Goal: Task Accomplishment & Management: Manage account settings

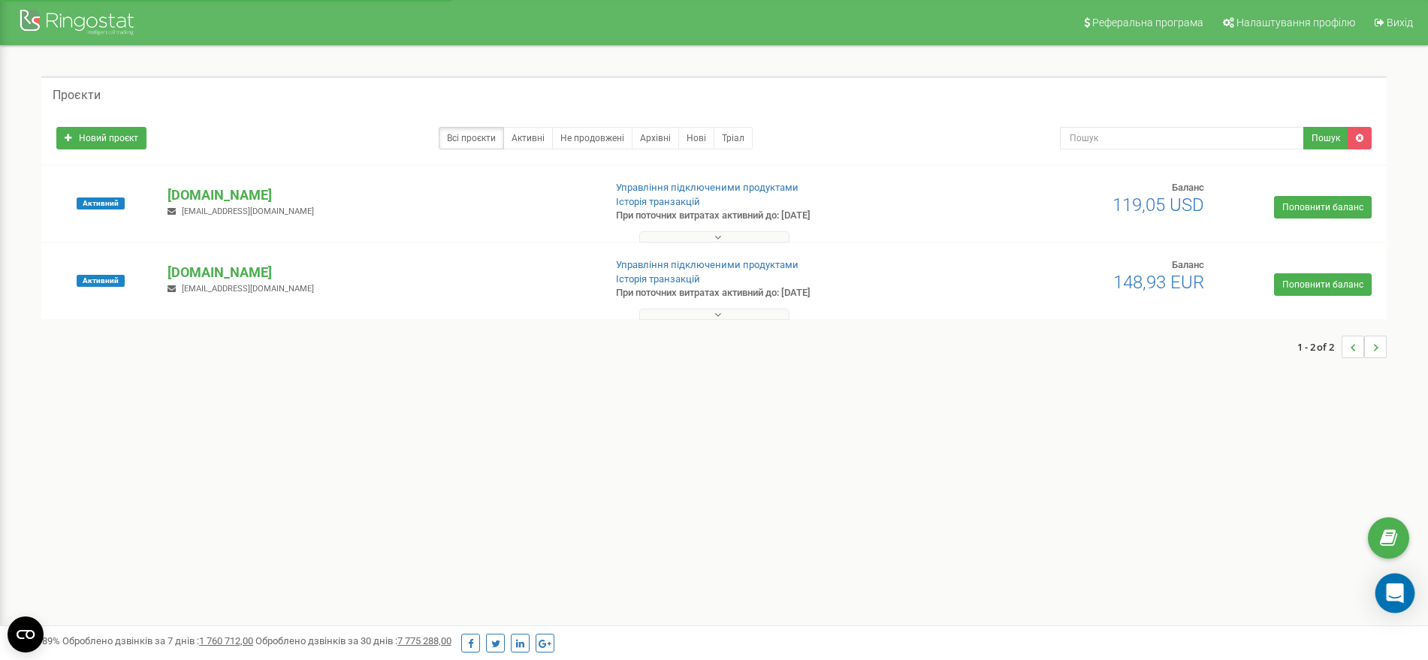
click at [1403, 581] on div "Open Intercom Messenger" at bounding box center [1395, 594] width 40 height 40
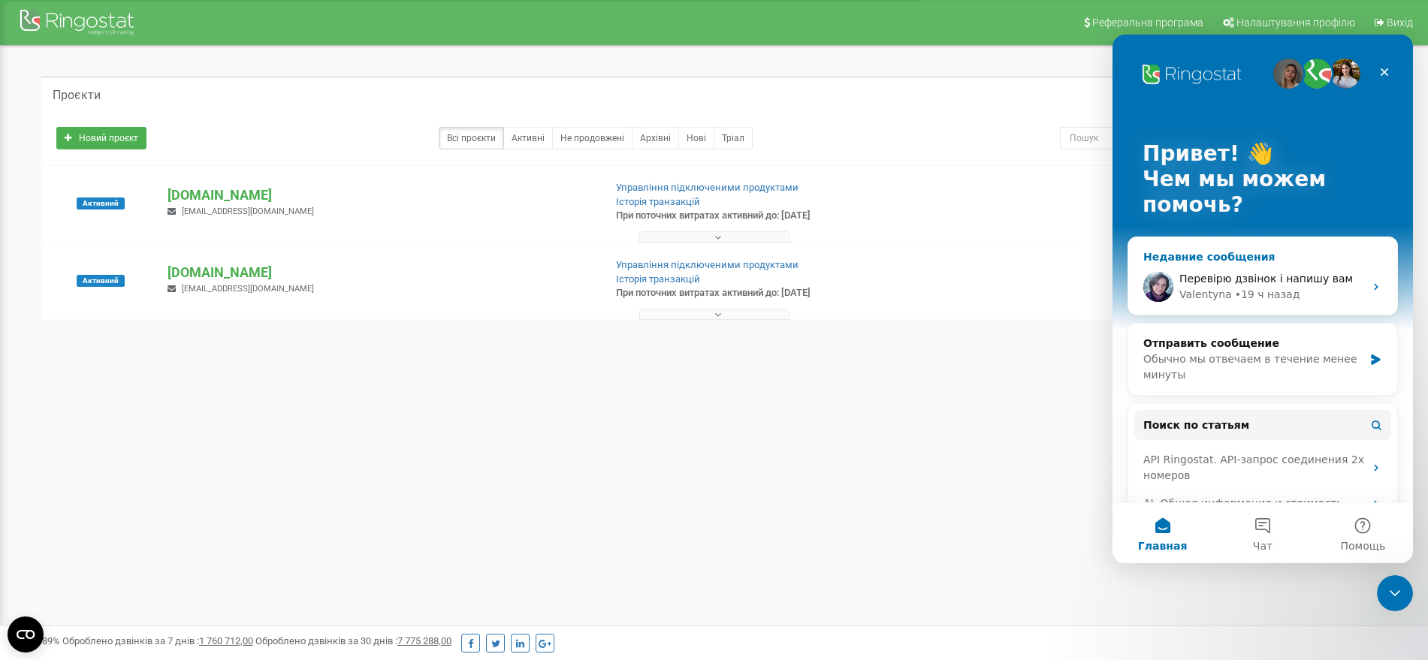
click at [1238, 279] on span "Перевірю дзвінок і напишу вам" at bounding box center [1265, 279] width 173 height 12
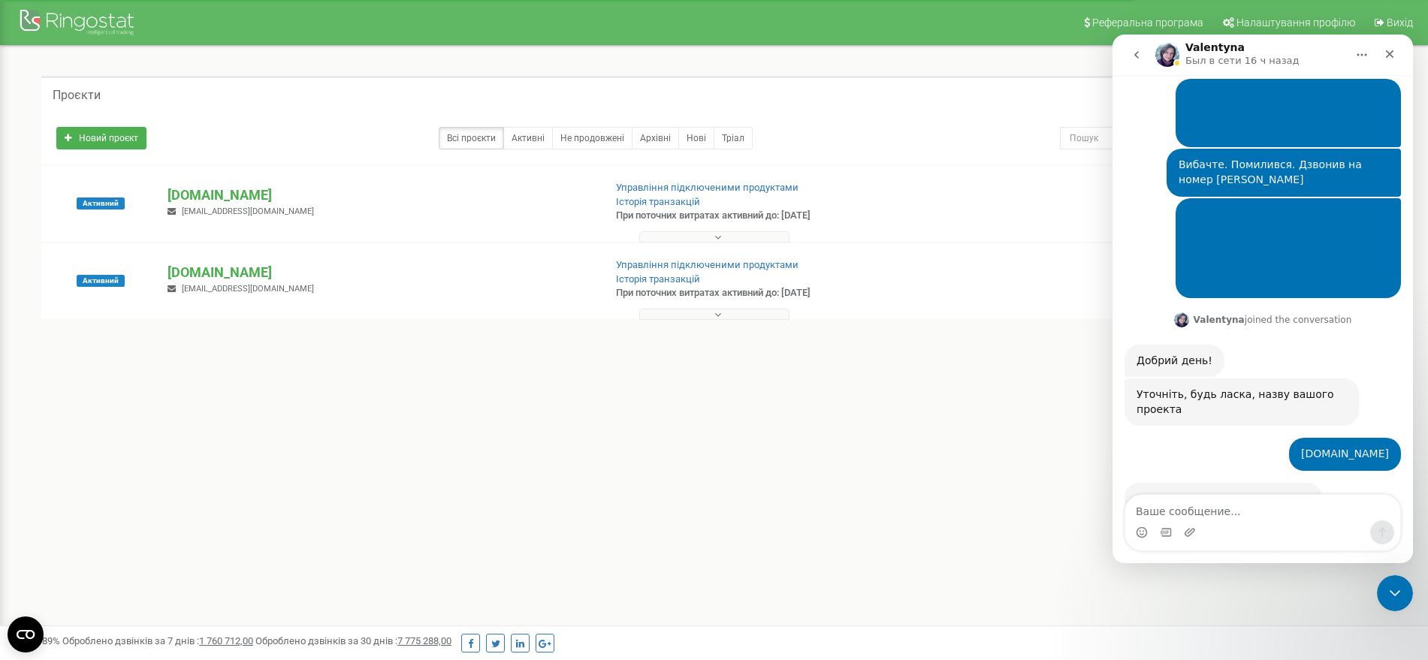
scroll to position [458, 0]
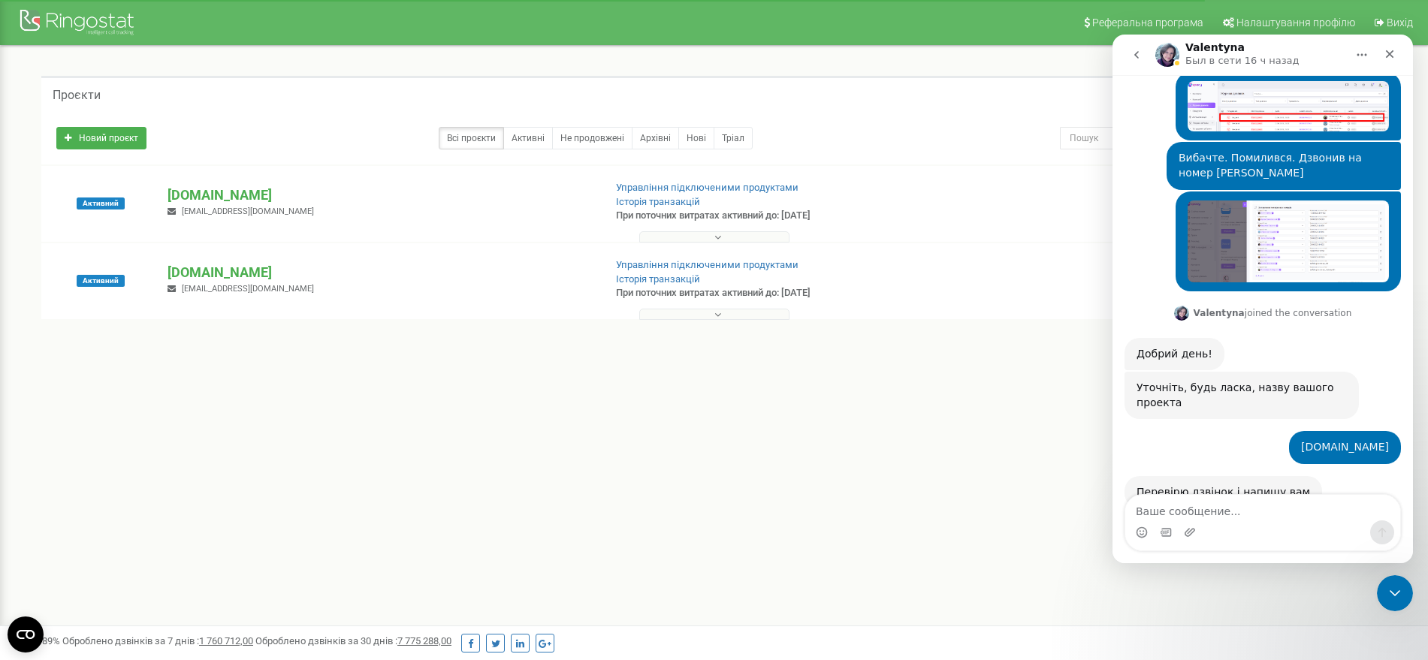
click at [1164, 503] on textarea "Ваше сообщение..." at bounding box center [1262, 508] width 275 height 26
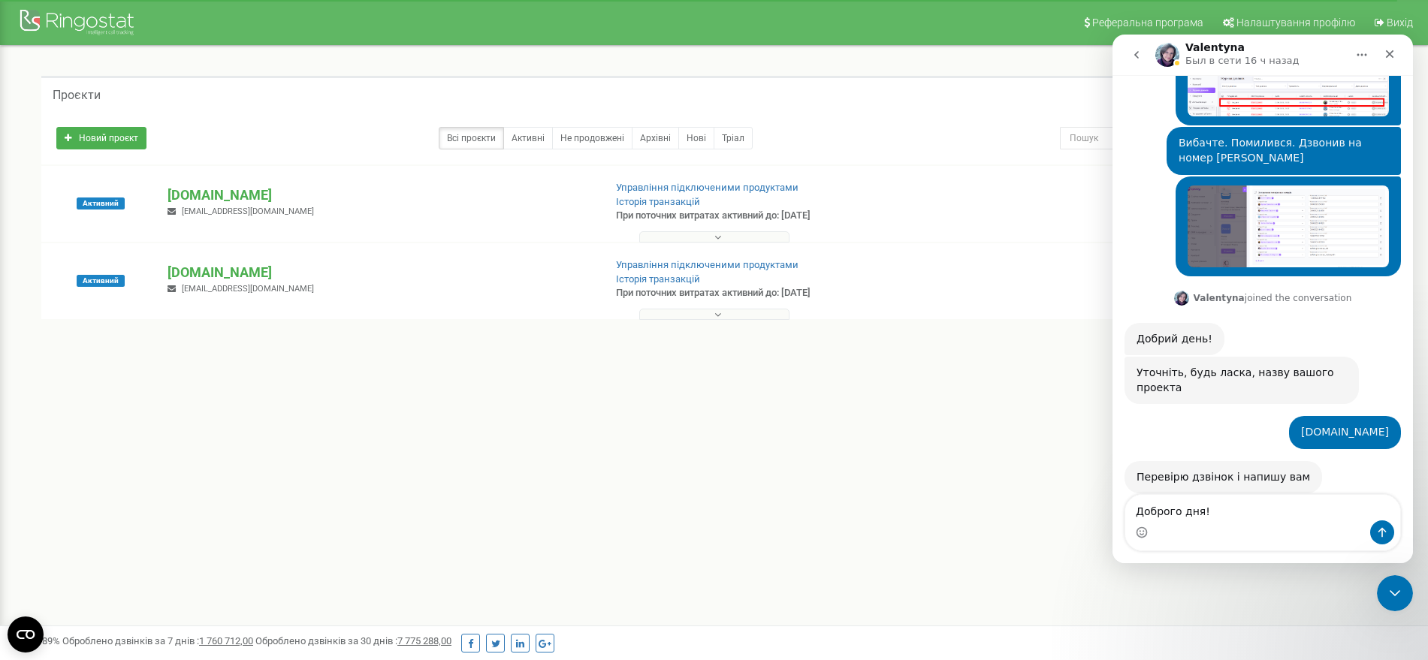
scroll to position [488, 0]
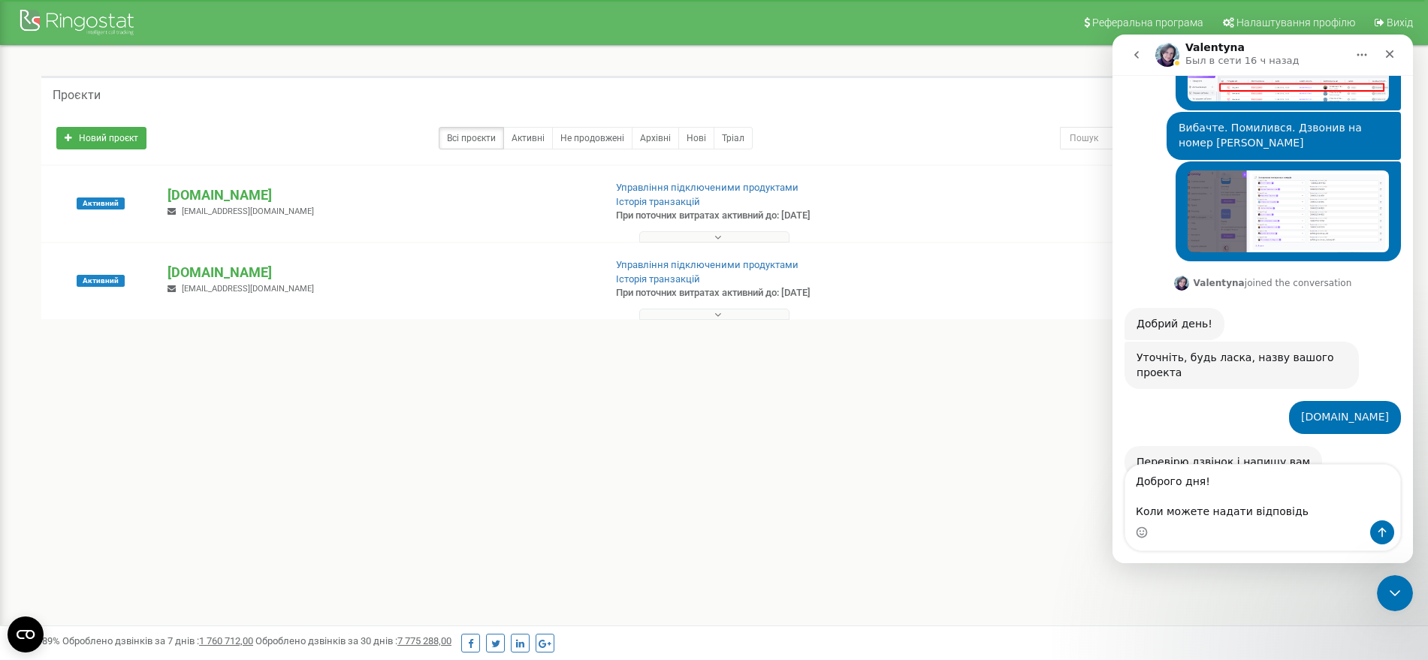
type textarea "Доброго дня! Коли можете надати відповідь?"
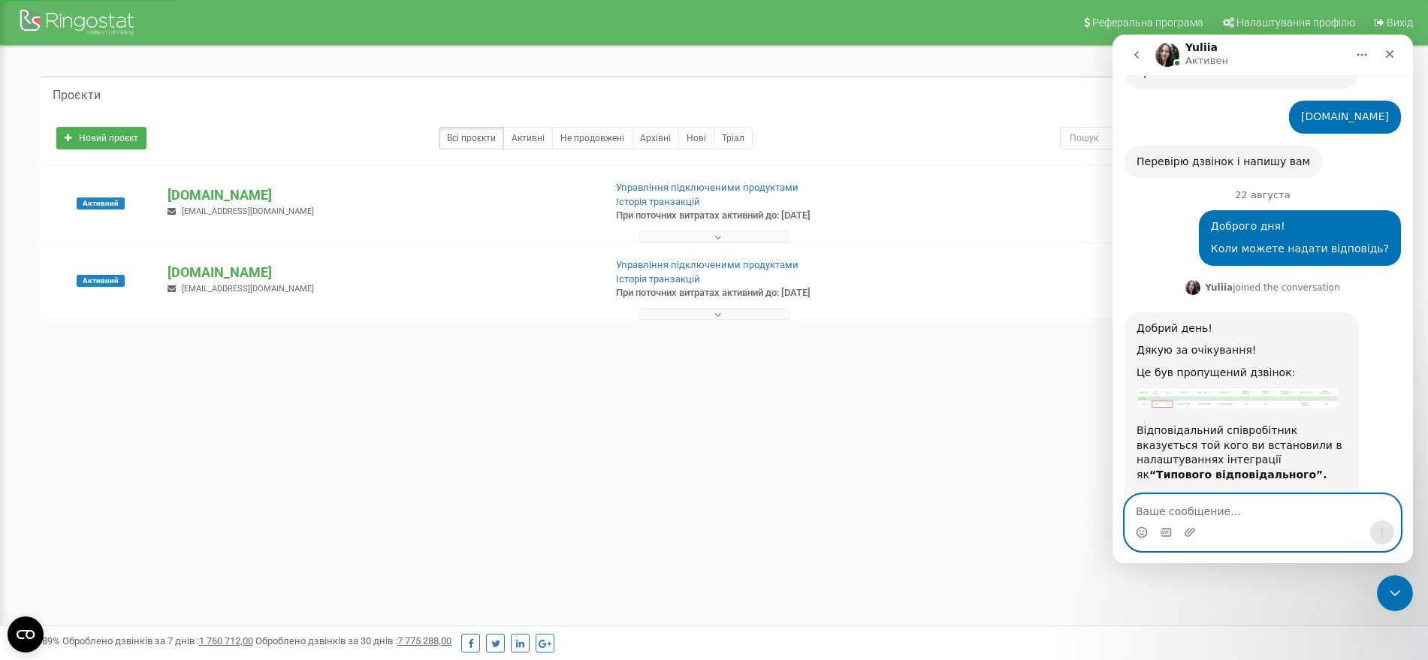
scroll to position [814, 0]
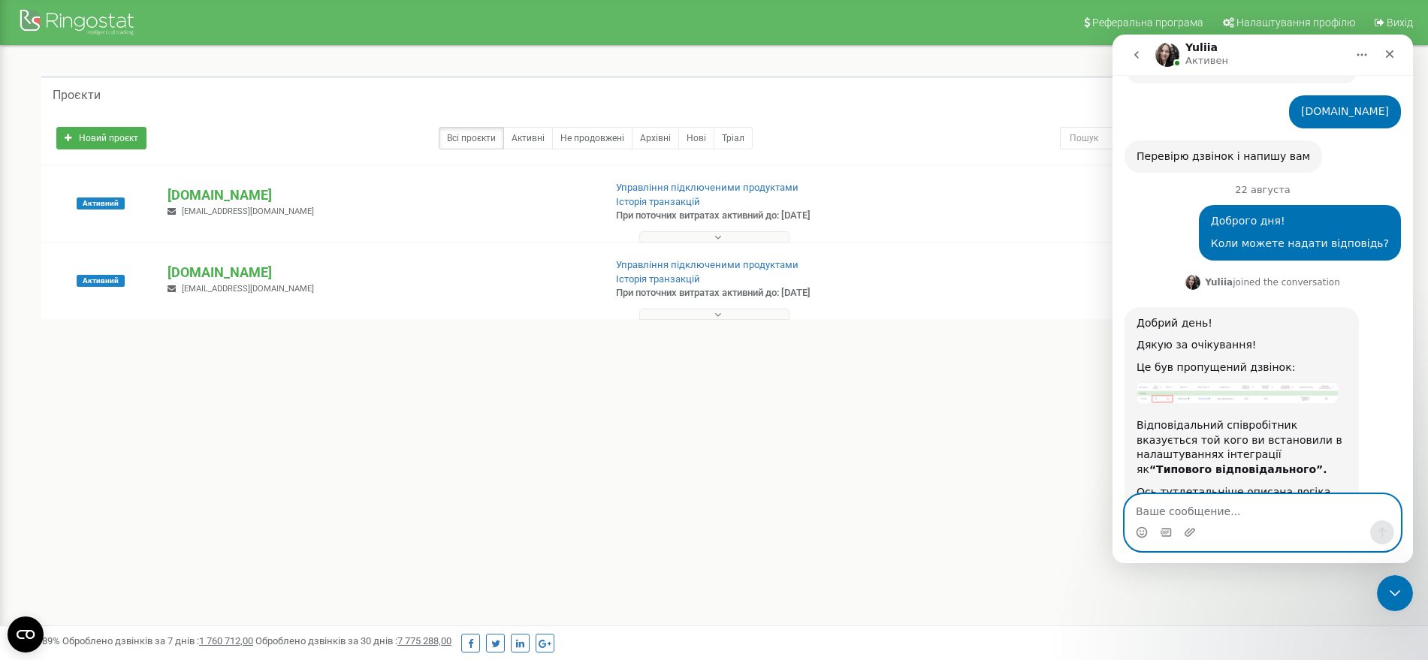
click at [1167, 504] on textarea "Ваше сообщение..." at bounding box center [1262, 508] width 275 height 26
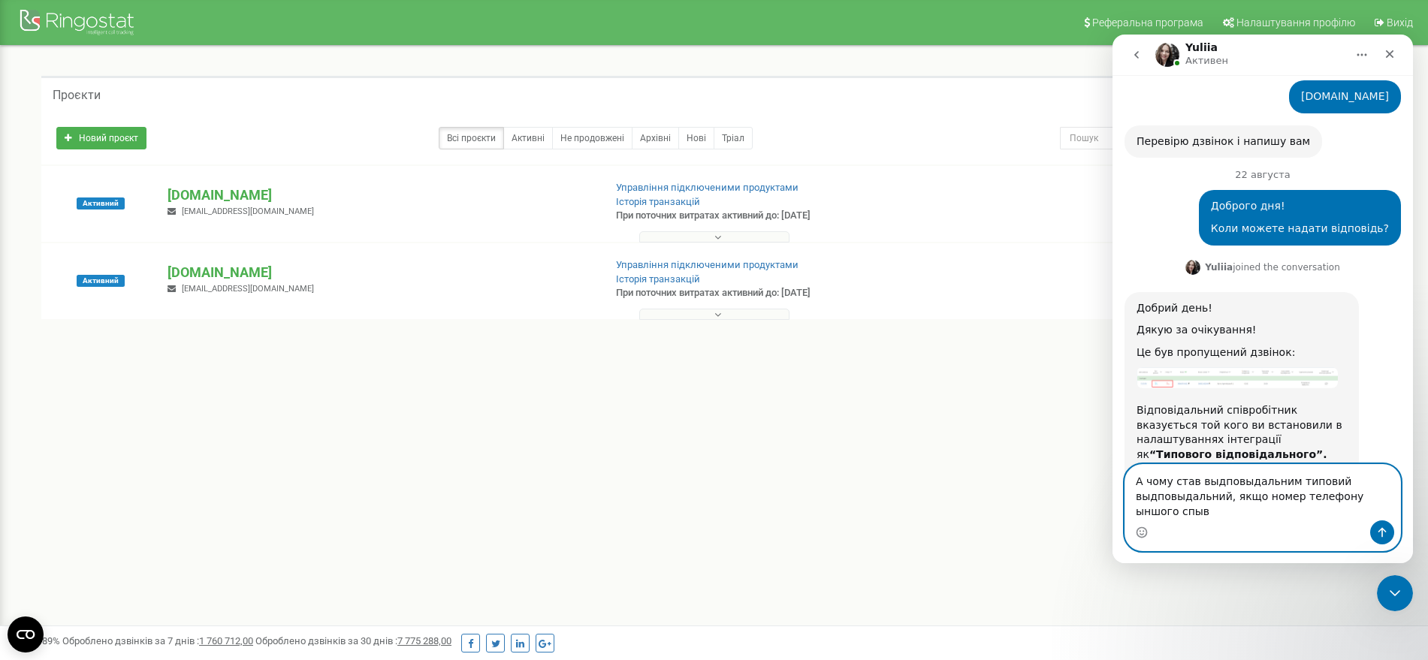
scroll to position [844, 0]
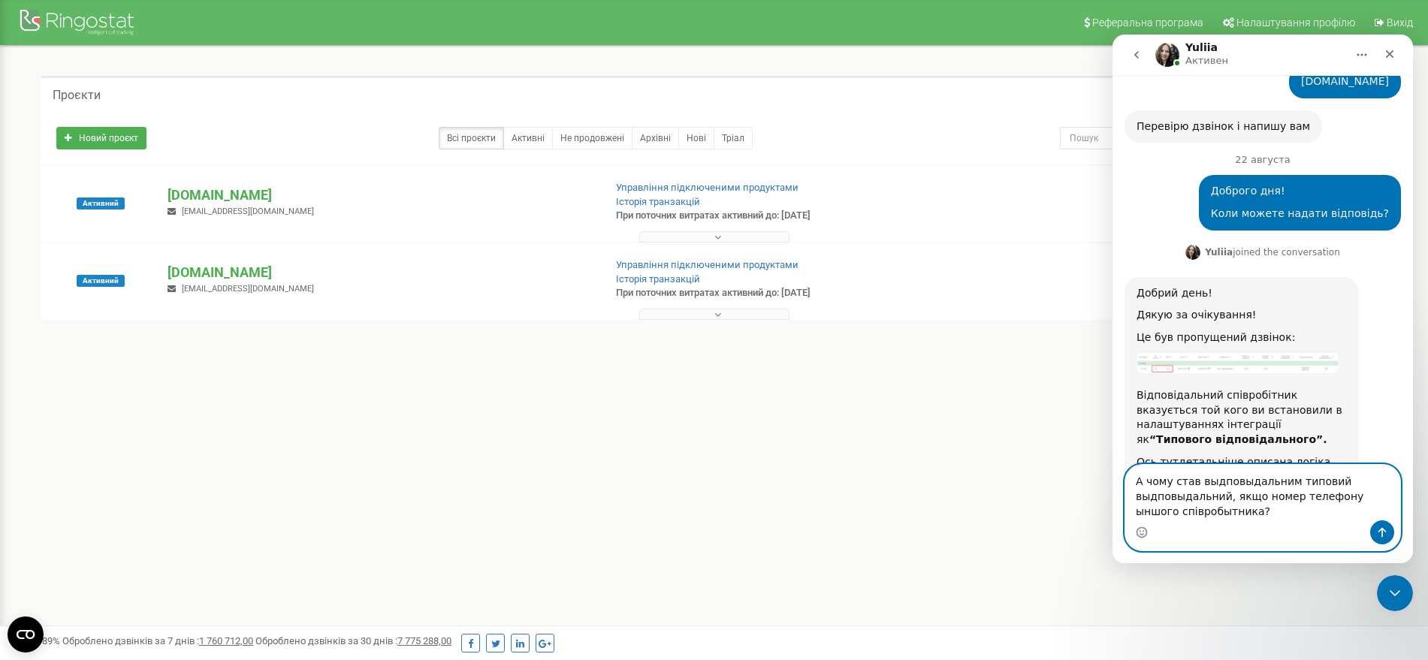
click at [1180, 514] on textarea "А чому став выдповыдальним типовий выдповыдальний, якщо номер телефону ыншого с…" at bounding box center [1262, 493] width 275 height 56
click at [1210, 483] on textarea "А чому став выдповыдальним типовий выдповыдальний, якщо номер телефону ыншого с…" at bounding box center [1262, 493] width 275 height 56
click at [1235, 483] on textarea "А чому став відповыдальним типовий выдповыдальний, якщо номер телефону ыншого с…" at bounding box center [1262, 493] width 275 height 56
click at [1150, 500] on textarea "А чому став відповідальним типовий выдповыдальний, якщо номер телефону ыншого с…" at bounding box center [1262, 493] width 275 height 56
click at [1175, 493] on textarea "А чому став відповідальним типовий відповыдальний, якщо номер телефону ыншого с…" at bounding box center [1262, 493] width 275 height 56
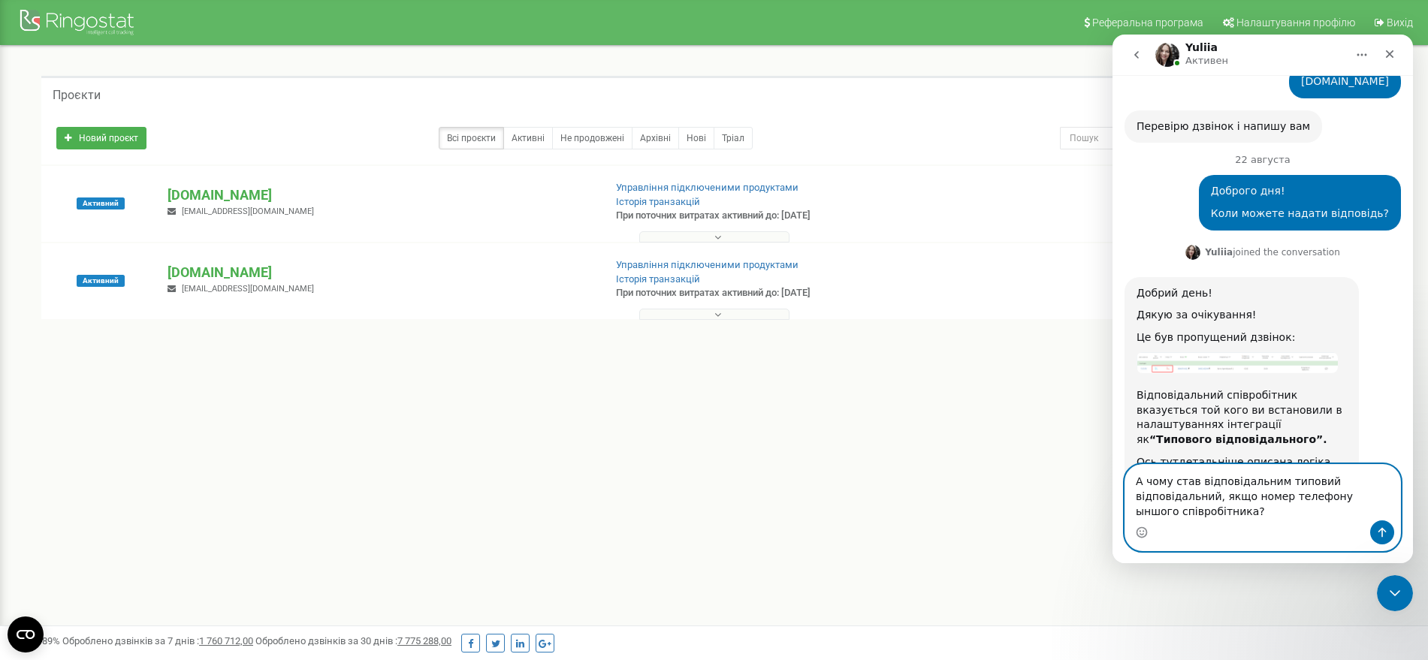
click at [1334, 498] on textarea "А чому став відповідальним типовий відповідальний, якщо номер телефону ыншого с…" at bounding box center [1262, 493] width 275 height 56
type textarea "А чому став відповідальним типовий відповідальний, якщо номер телефону іншого с…"
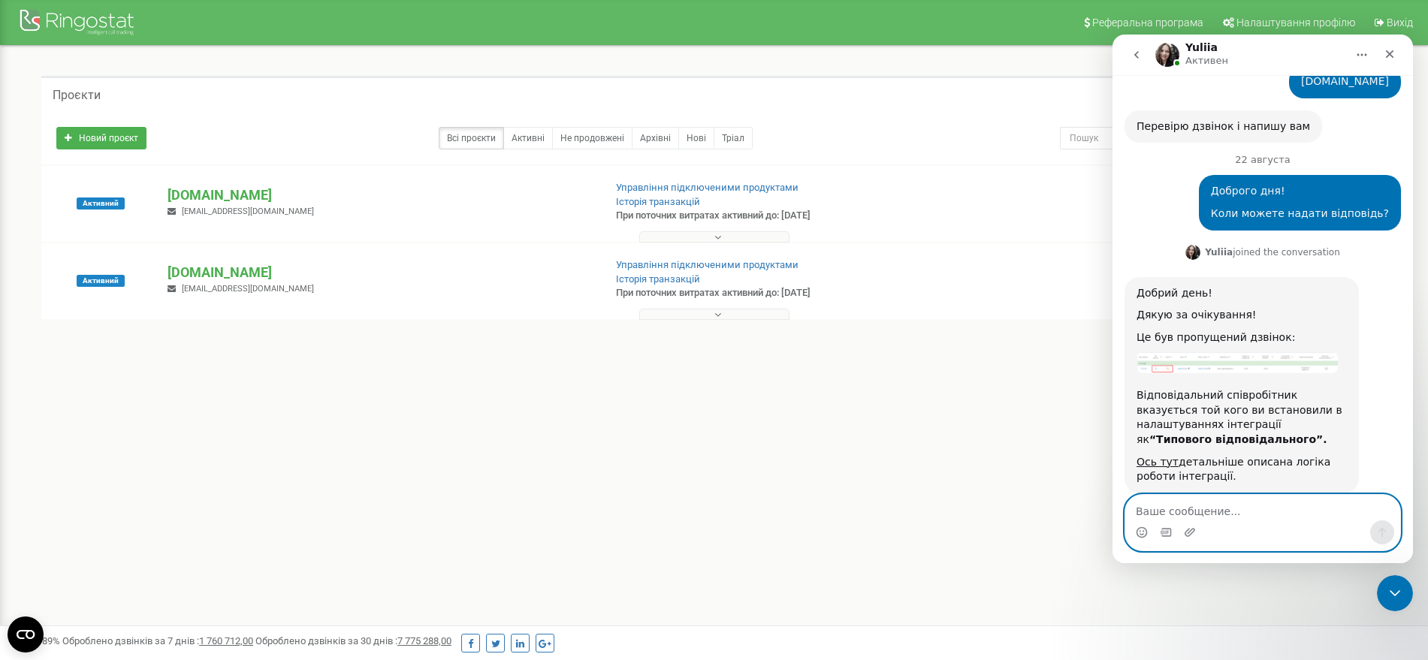
scroll to position [888, 0]
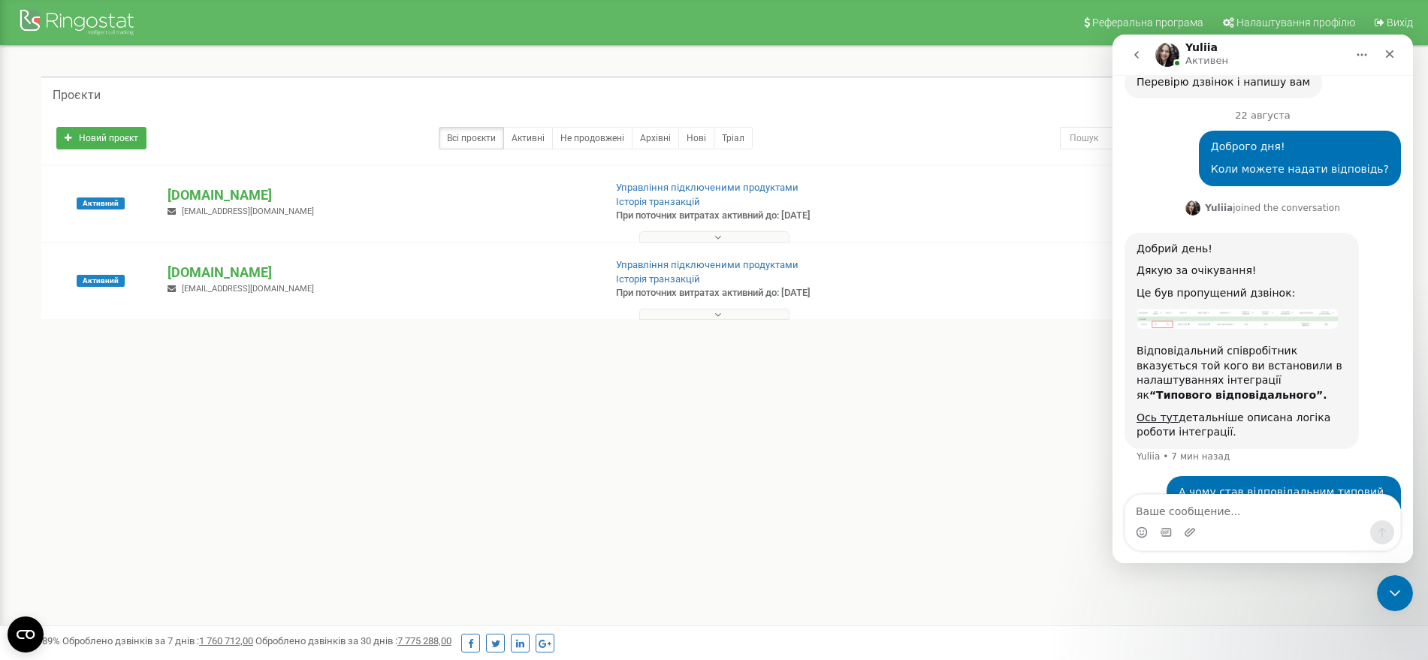
click at [1132, 476] on div "А чому став відповідальним типовий відповідальний, якщо номер телефону іншого с…" at bounding box center [1262, 516] width 276 height 80
click at [1149, 412] on link "Ось тут" at bounding box center [1157, 418] width 42 height 12
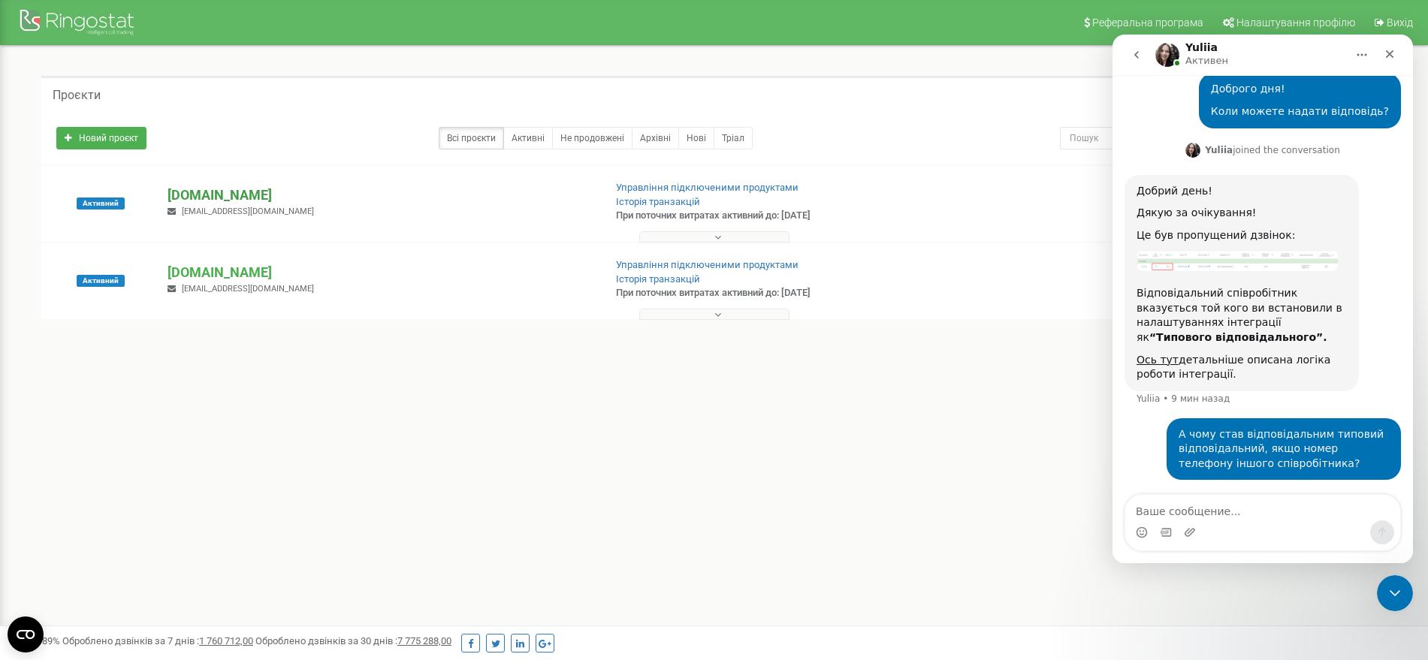
click at [217, 193] on p "[DOMAIN_NAME]" at bounding box center [379, 195] width 424 height 20
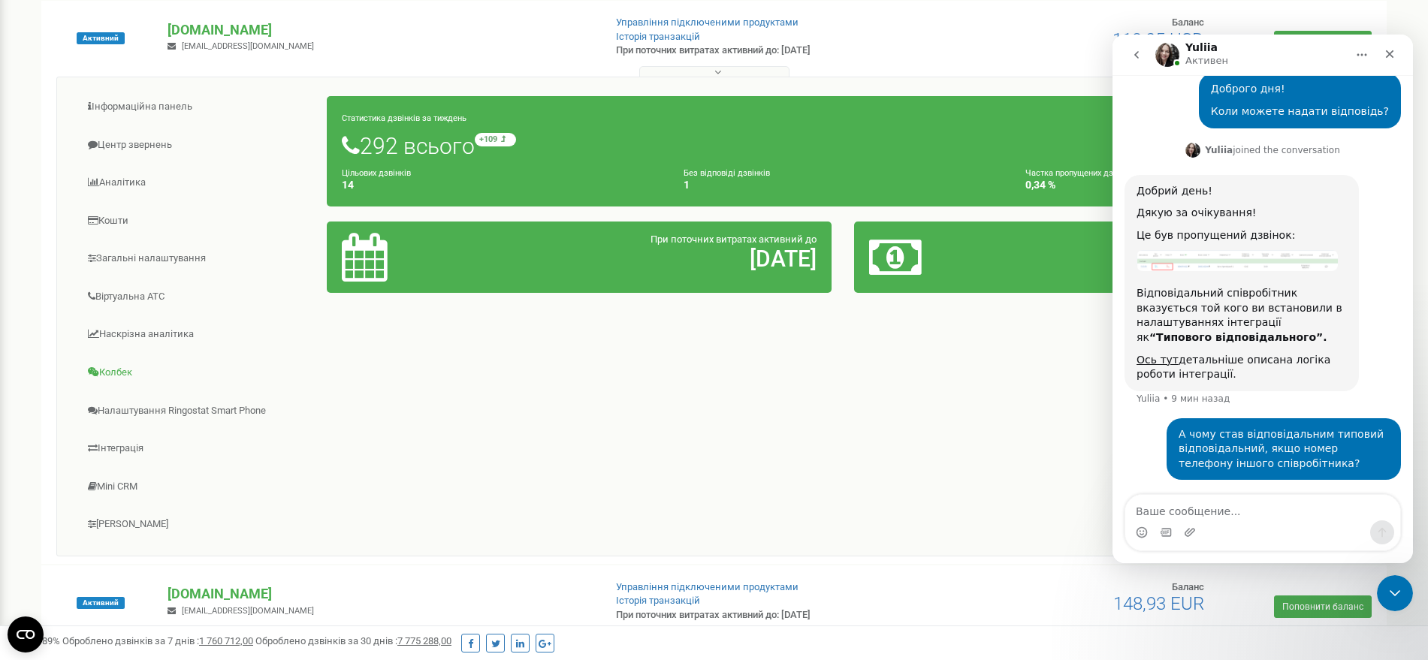
scroll to position [188, 0]
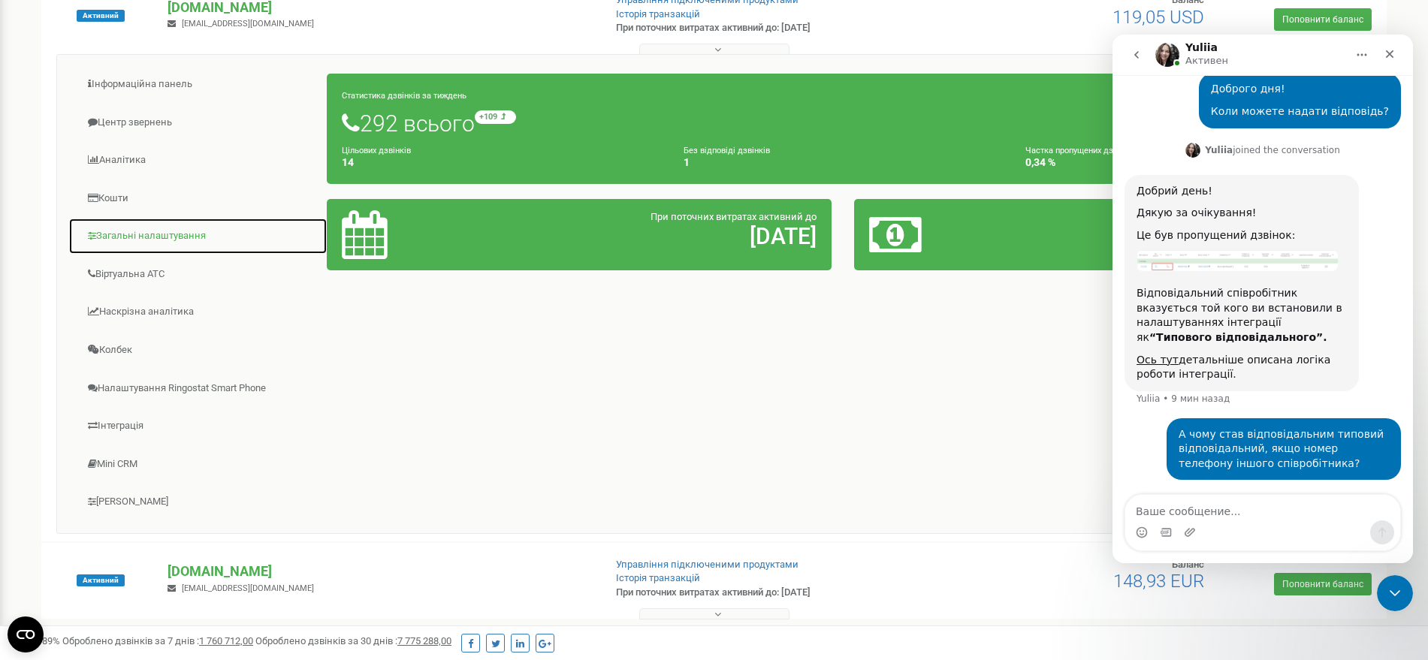
click at [170, 237] on link "Загальні налаштування" at bounding box center [197, 236] width 259 height 37
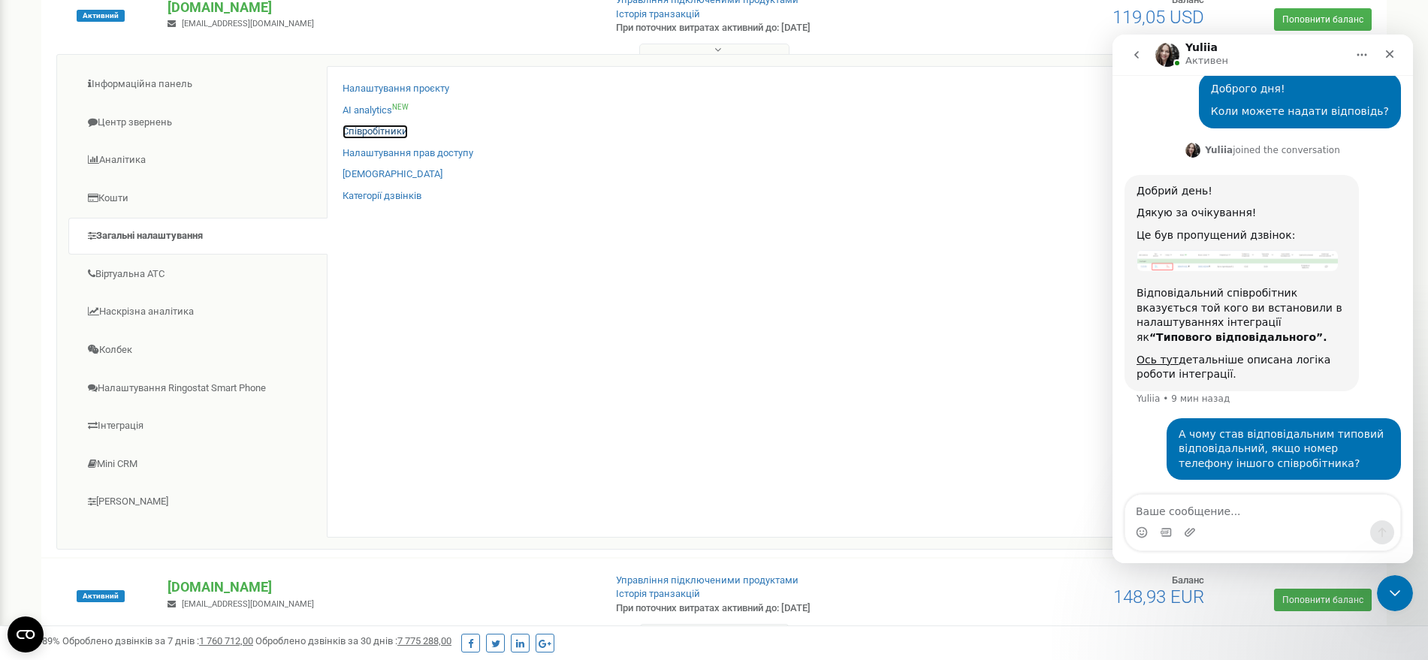
click at [367, 131] on link "Співробітники" at bounding box center [374, 132] width 65 height 14
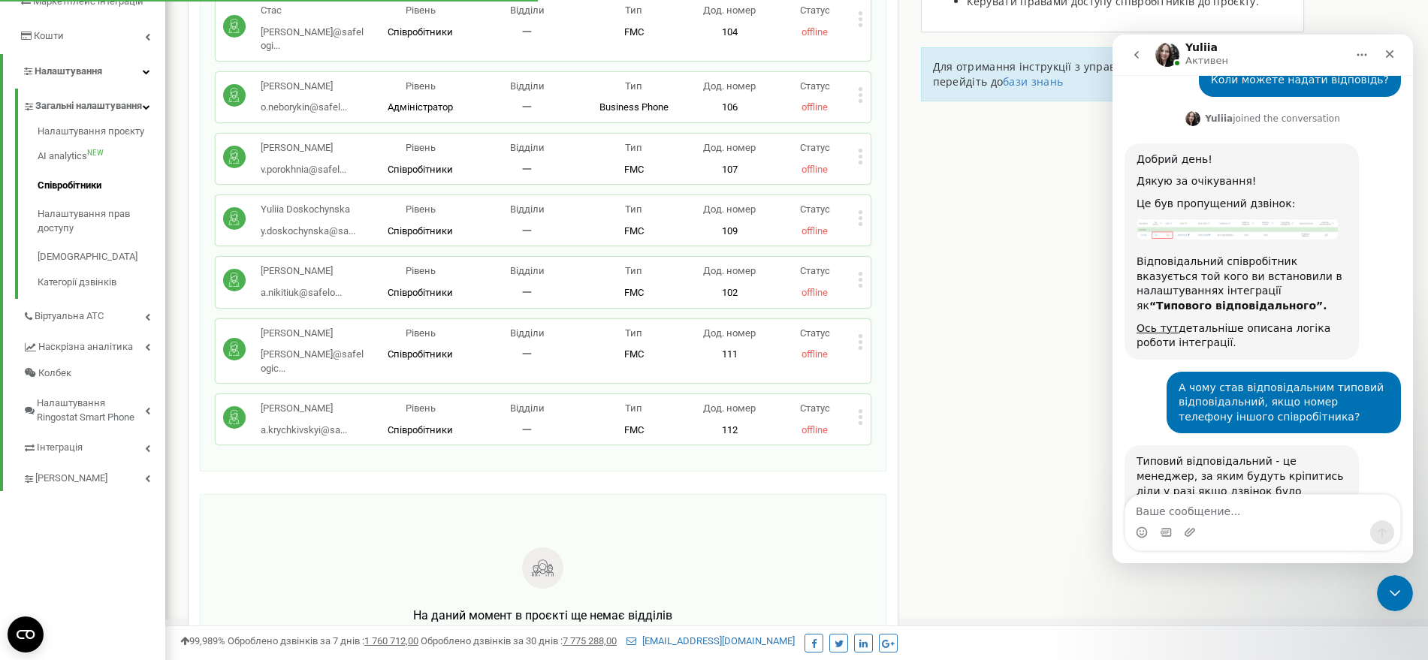
scroll to position [1006, 0]
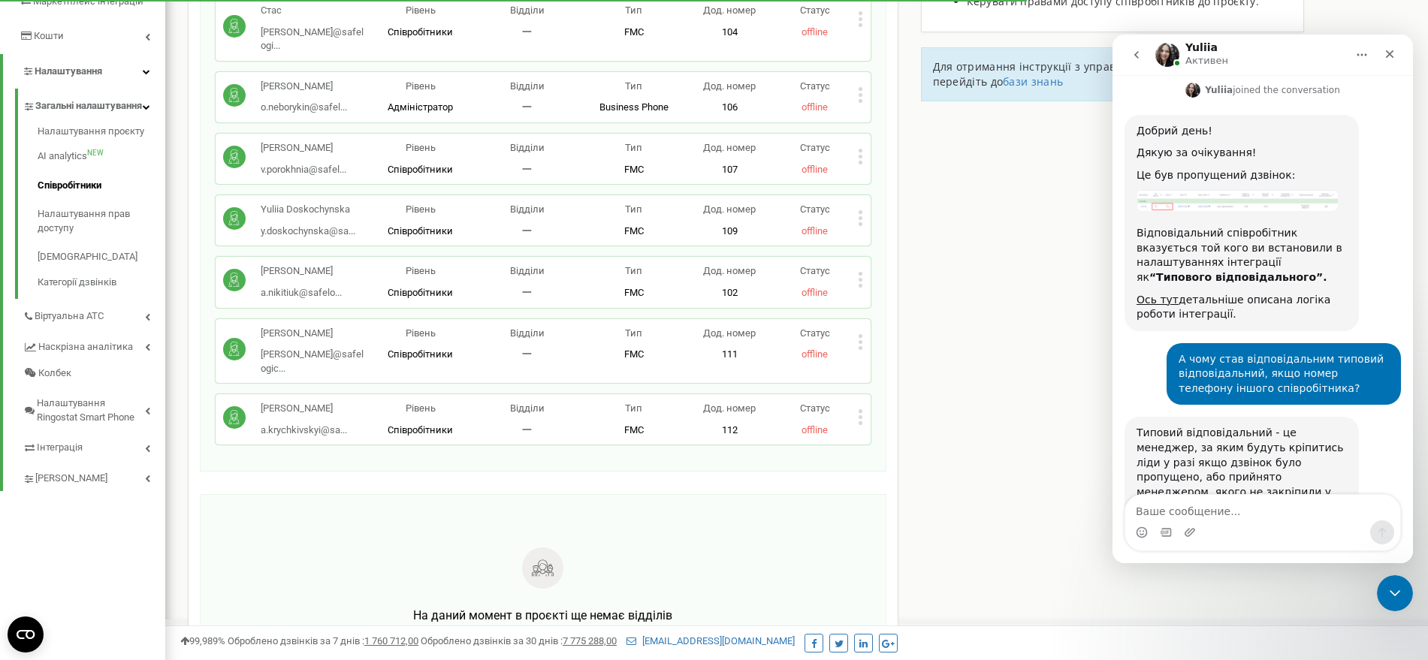
click at [858, 409] on icon at bounding box center [860, 417] width 5 height 16
click at [900, 437] on span "Редагувати" at bounding box center [907, 442] width 59 height 10
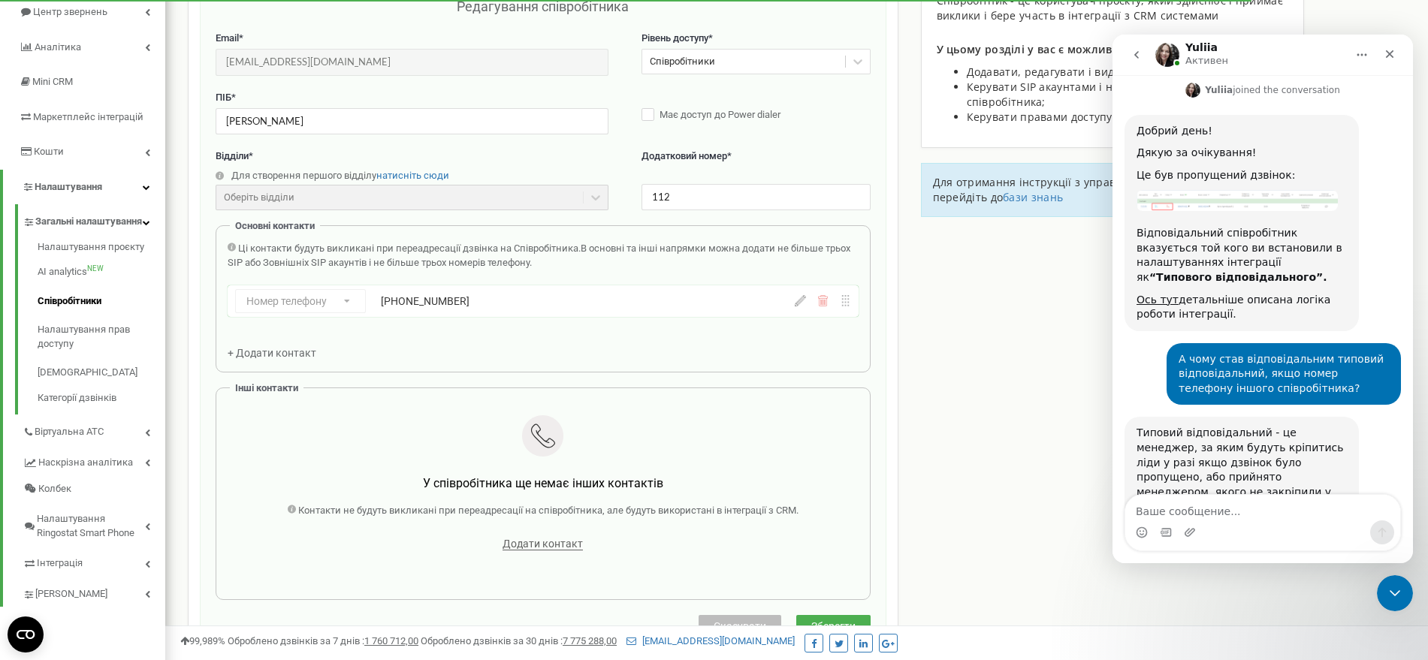
scroll to position [150, 0]
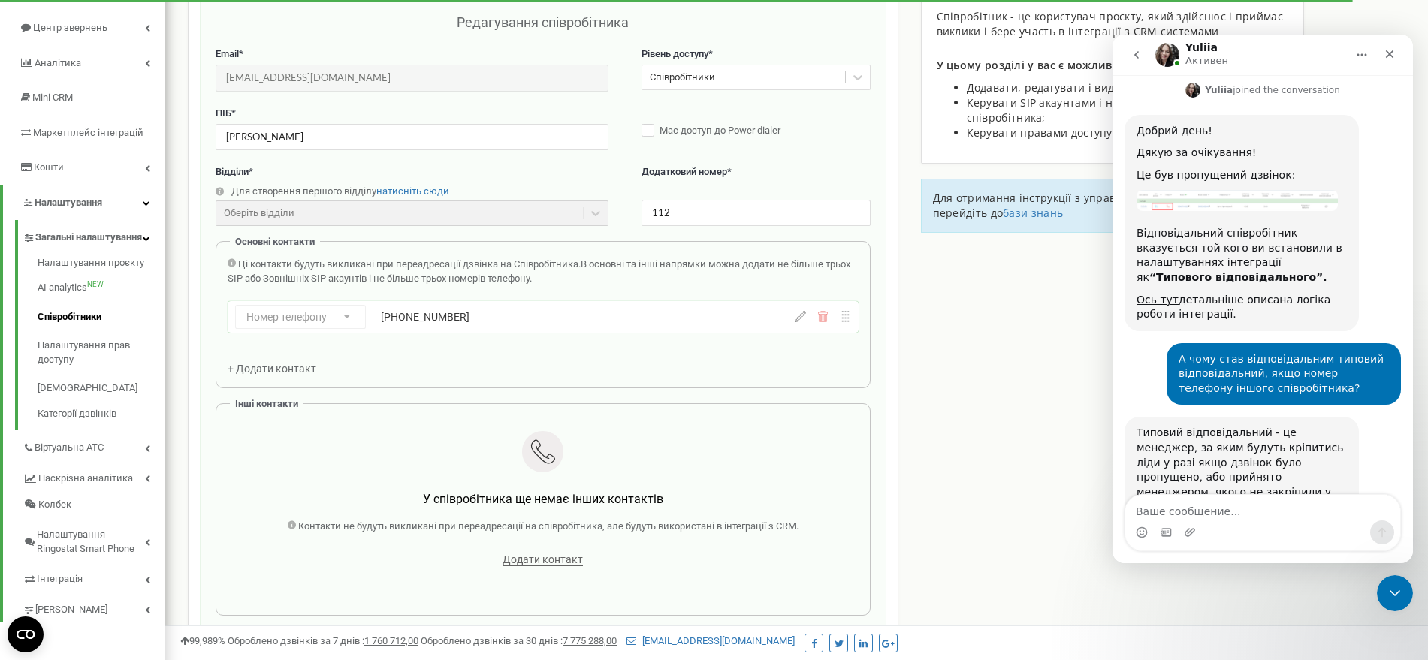
click at [803, 321] on icon at bounding box center [800, 316] width 11 height 11
drag, startPoint x: 520, startPoint y: 316, endPoint x: 421, endPoint y: 316, distance: 99.1
click at [421, 316] on input "+380632324509" at bounding box center [538, 317] width 314 height 24
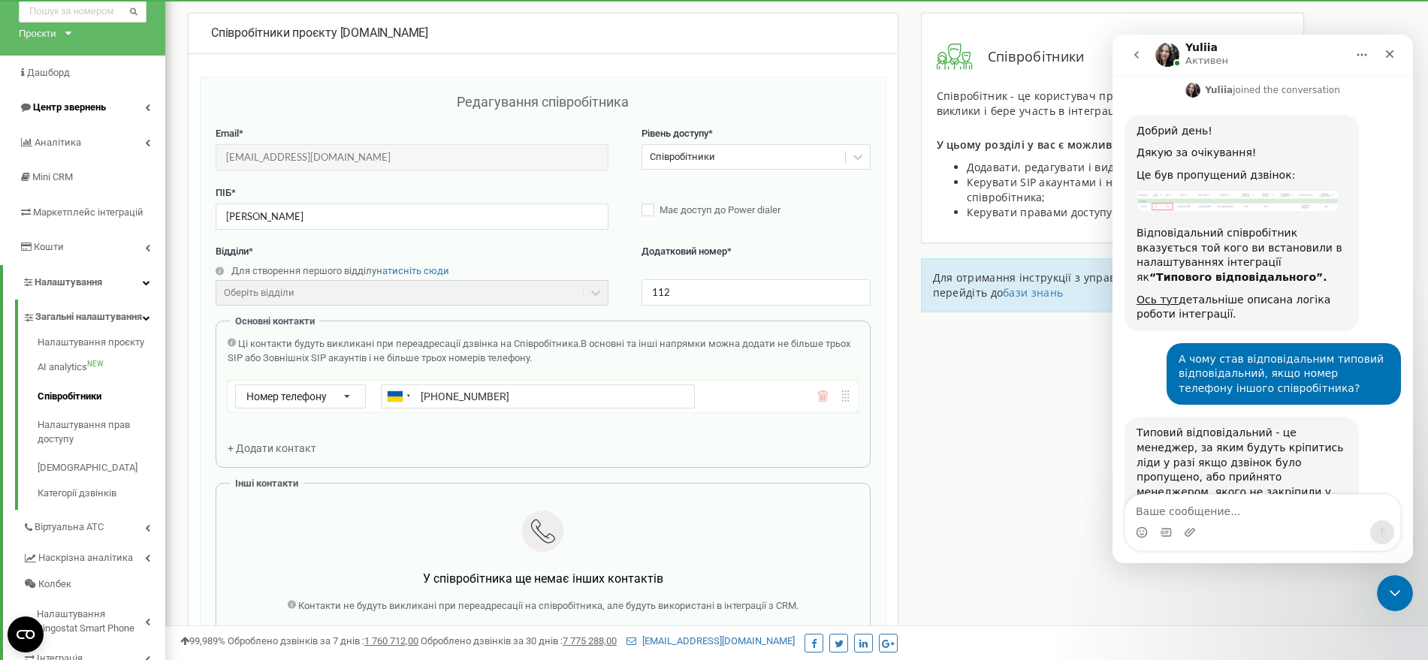
scroll to position [0, 0]
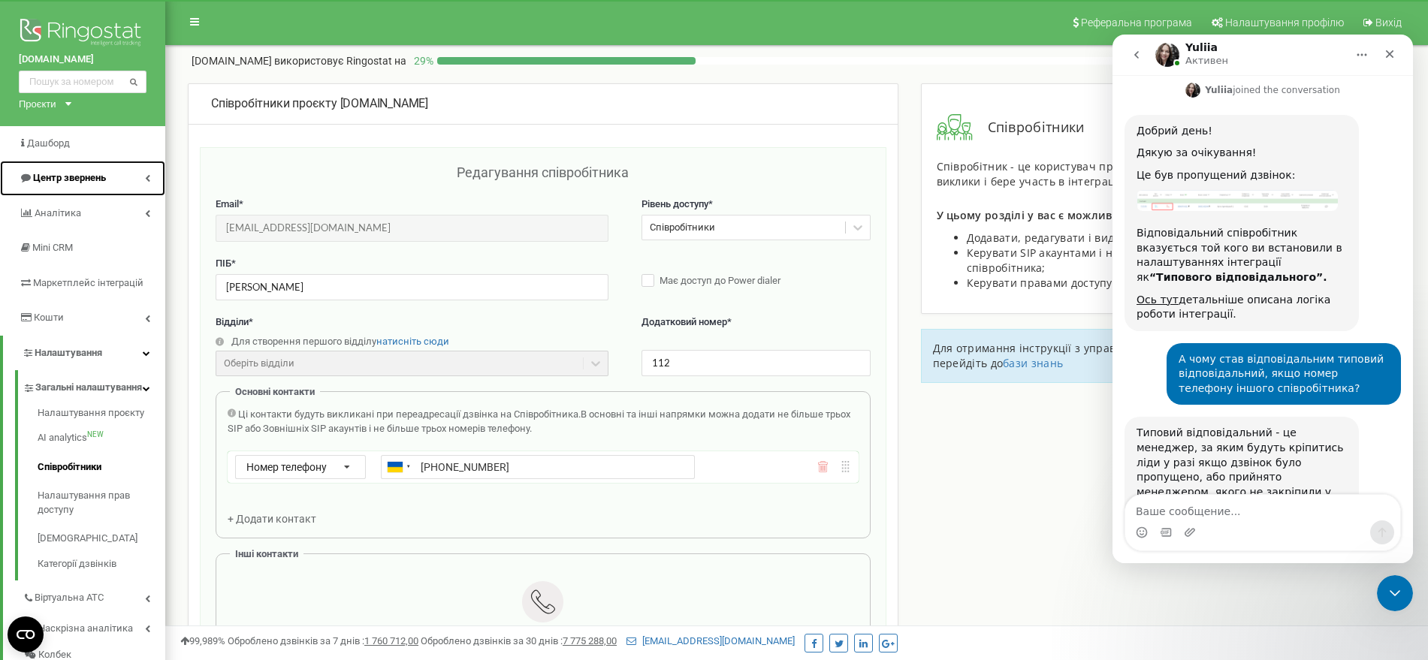
click at [89, 174] on span "Центр звернень" at bounding box center [69, 177] width 73 height 11
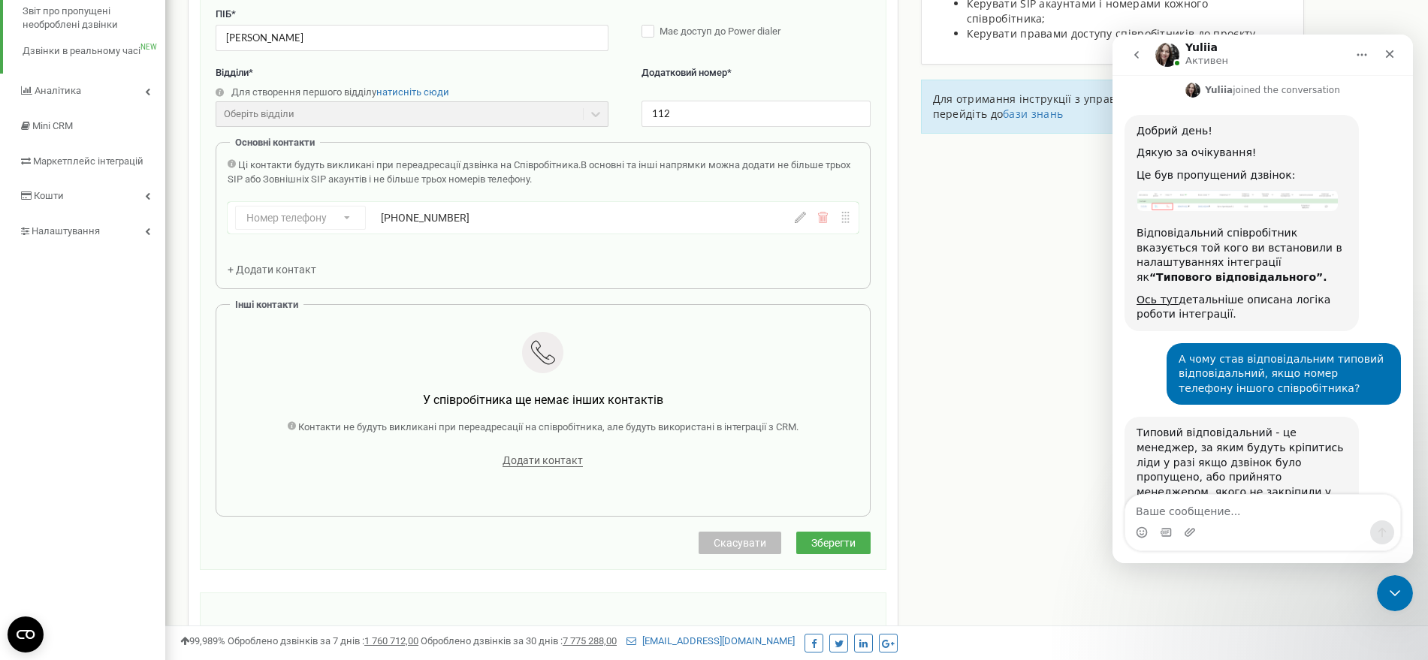
scroll to position [375, 0]
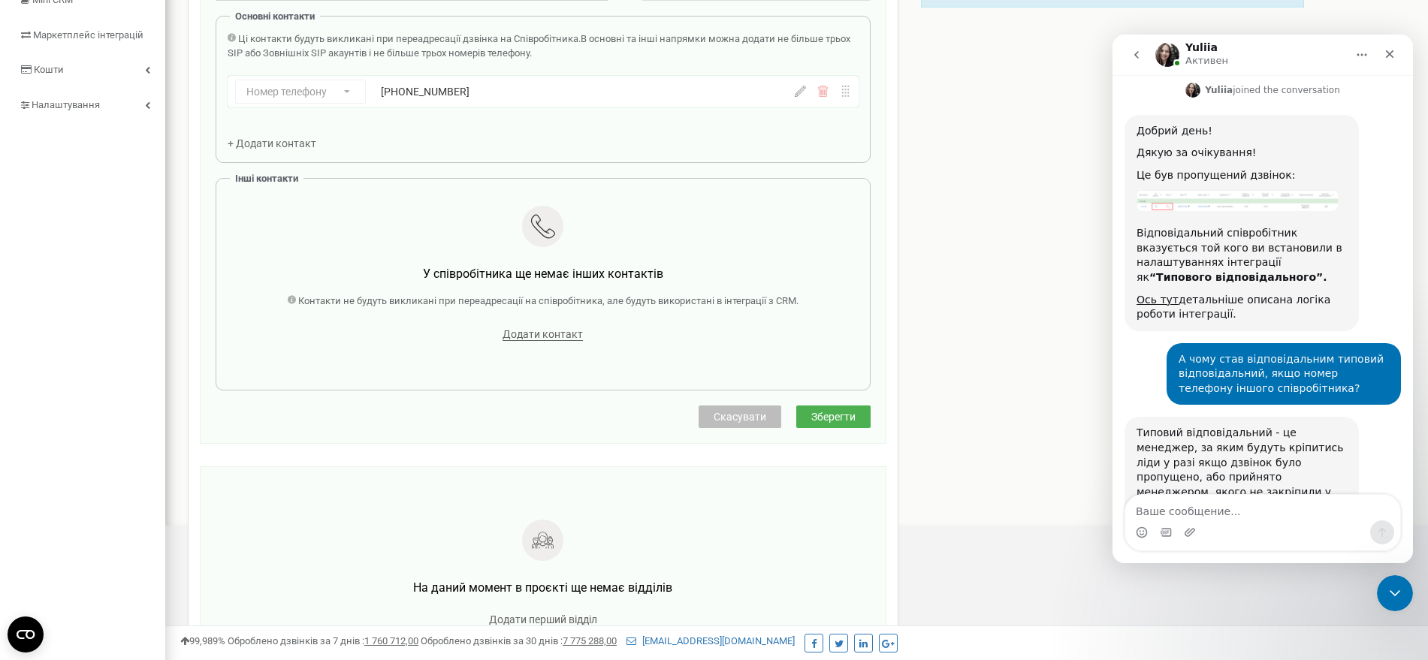
click at [734, 416] on span "Скасувати" at bounding box center [739, 417] width 53 height 12
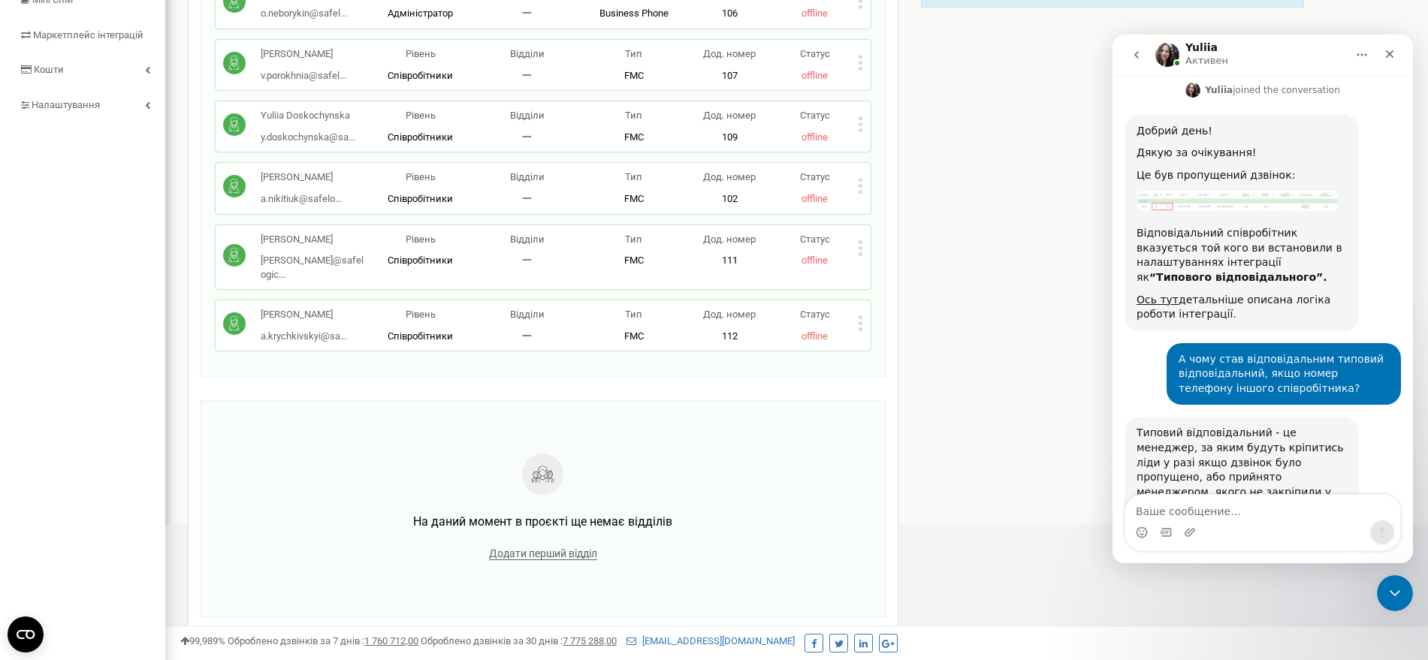
click at [861, 240] on icon at bounding box center [860, 248] width 5 height 16
click at [894, 267] on span "Редагувати" at bounding box center [907, 272] width 59 height 10
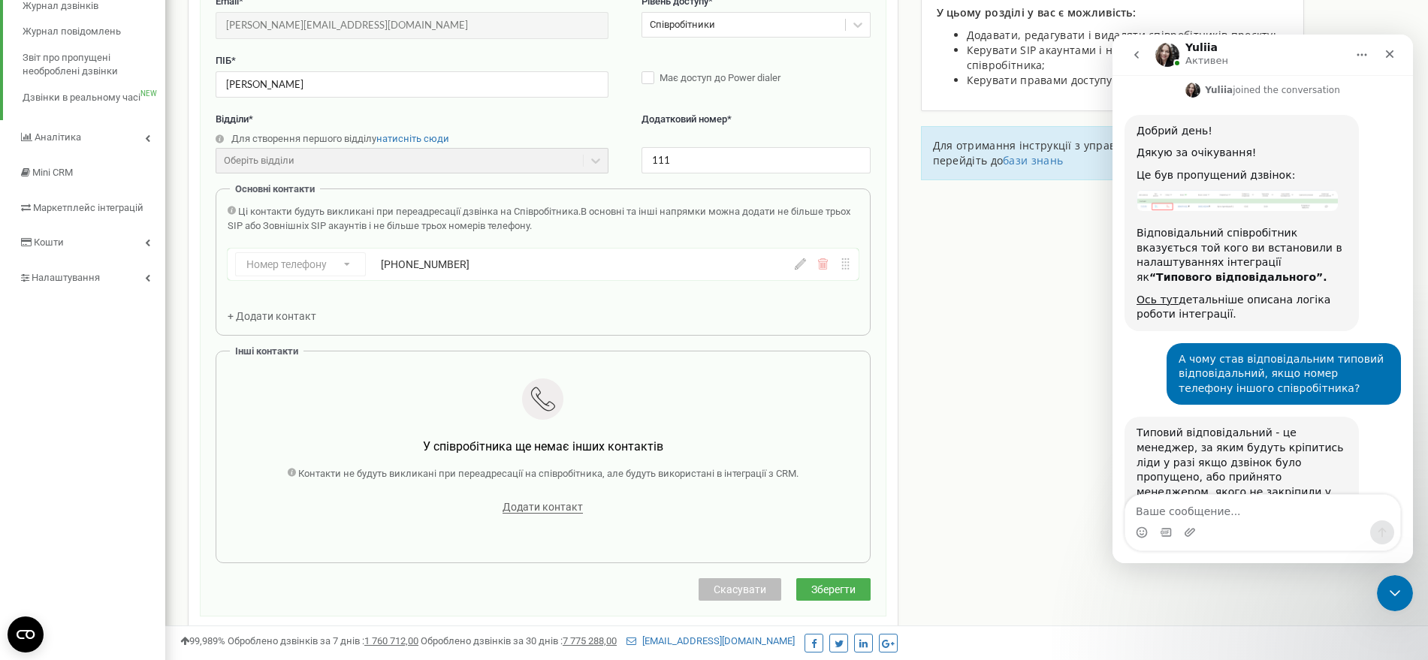
scroll to position [150, 0]
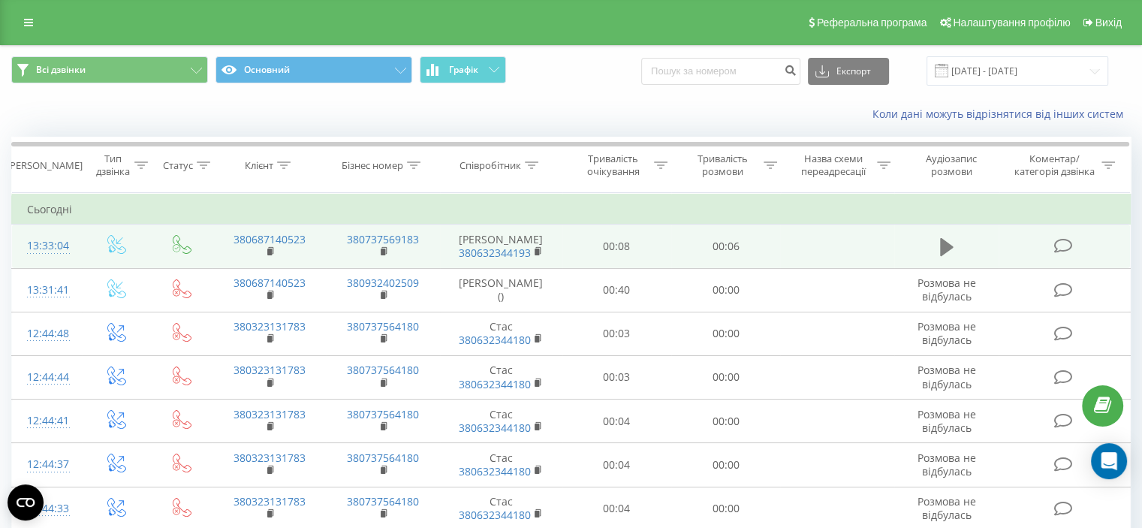
click at [943, 246] on icon at bounding box center [947, 247] width 14 height 18
